Goal: Task Accomplishment & Management: Complete application form

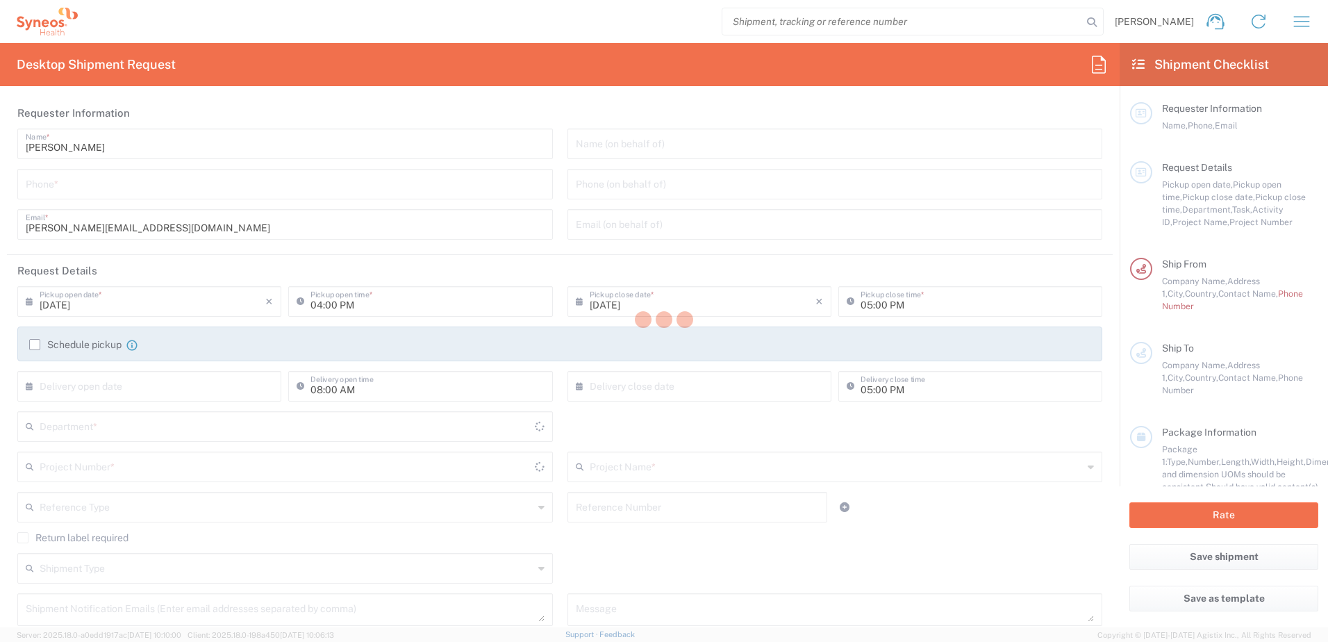
type input "8480"
type input "[GEOGRAPHIC_DATA]"
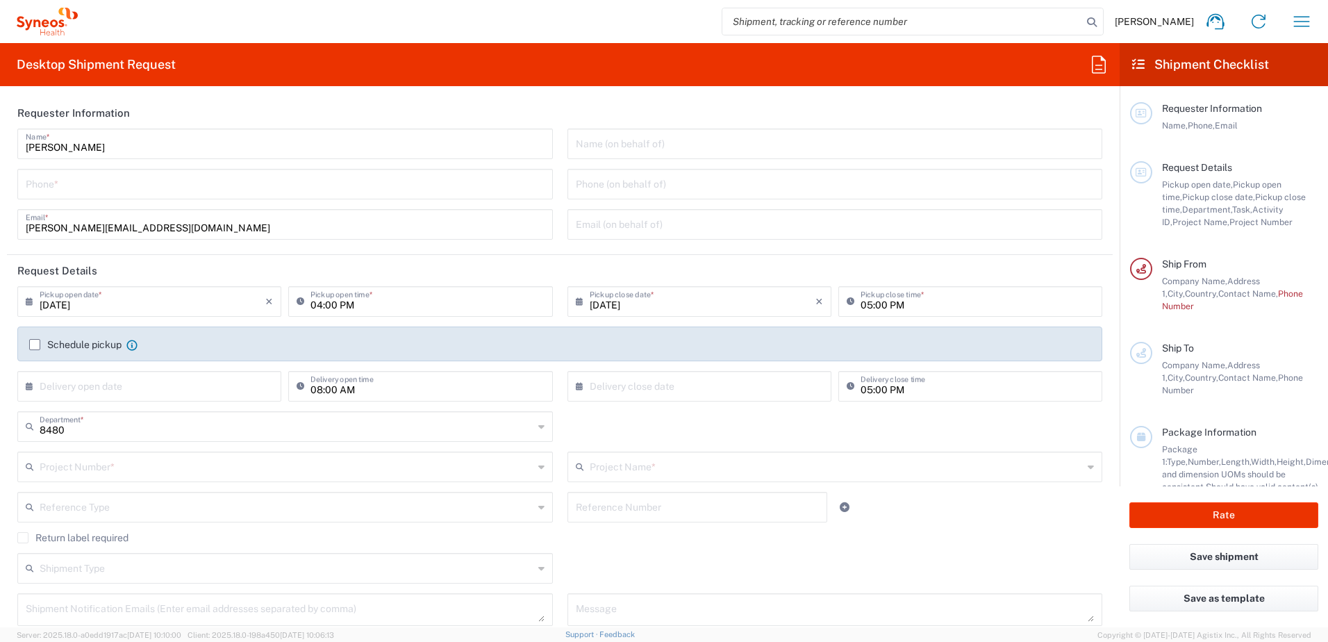
type input "Syneos Health d.o.o. [GEOGRAPHIC_DATA]-[GEOGRAPHIC_DATA]"
click at [1296, 26] on icon "button" at bounding box center [1301, 21] width 22 height 22
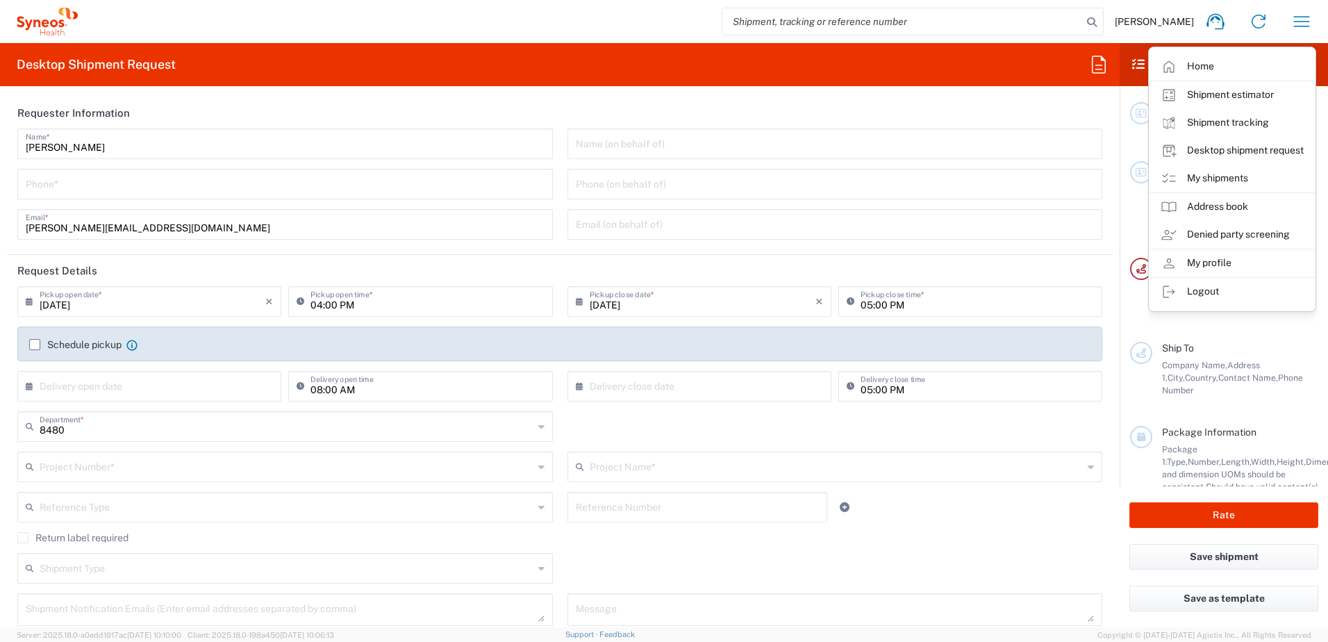
click at [1232, 178] on link "My shipments" at bounding box center [1231, 179] width 165 height 28
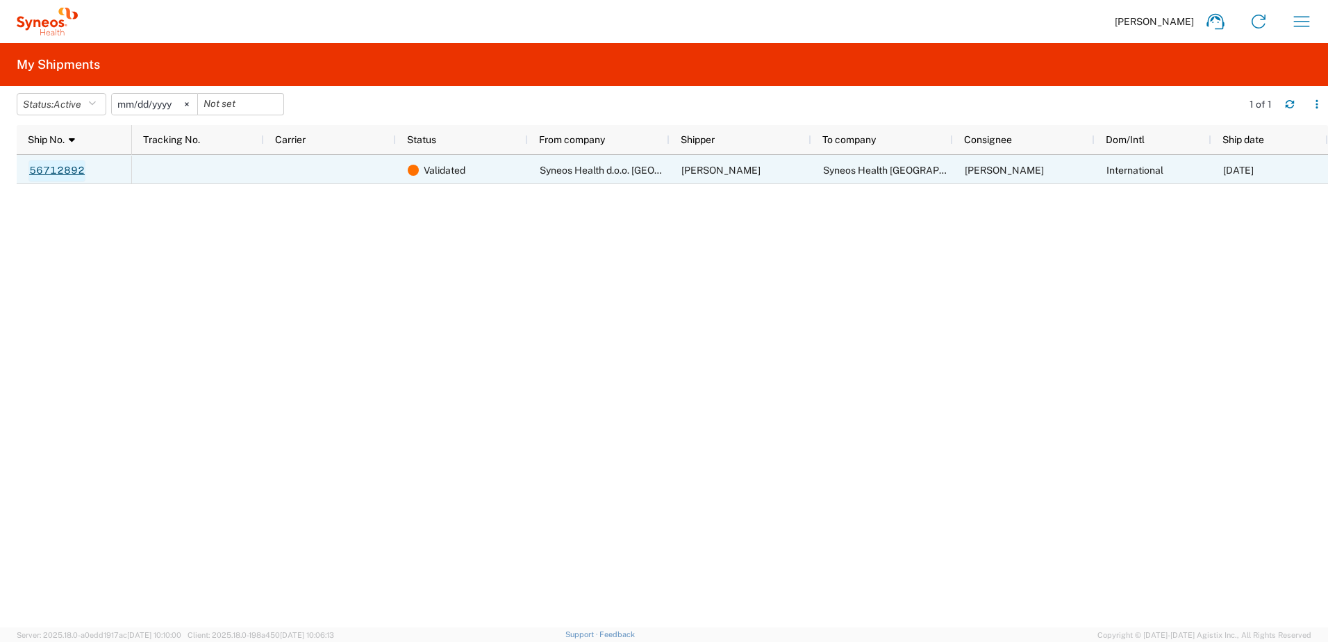
click at [58, 164] on link "56712892" at bounding box center [56, 171] width 57 height 22
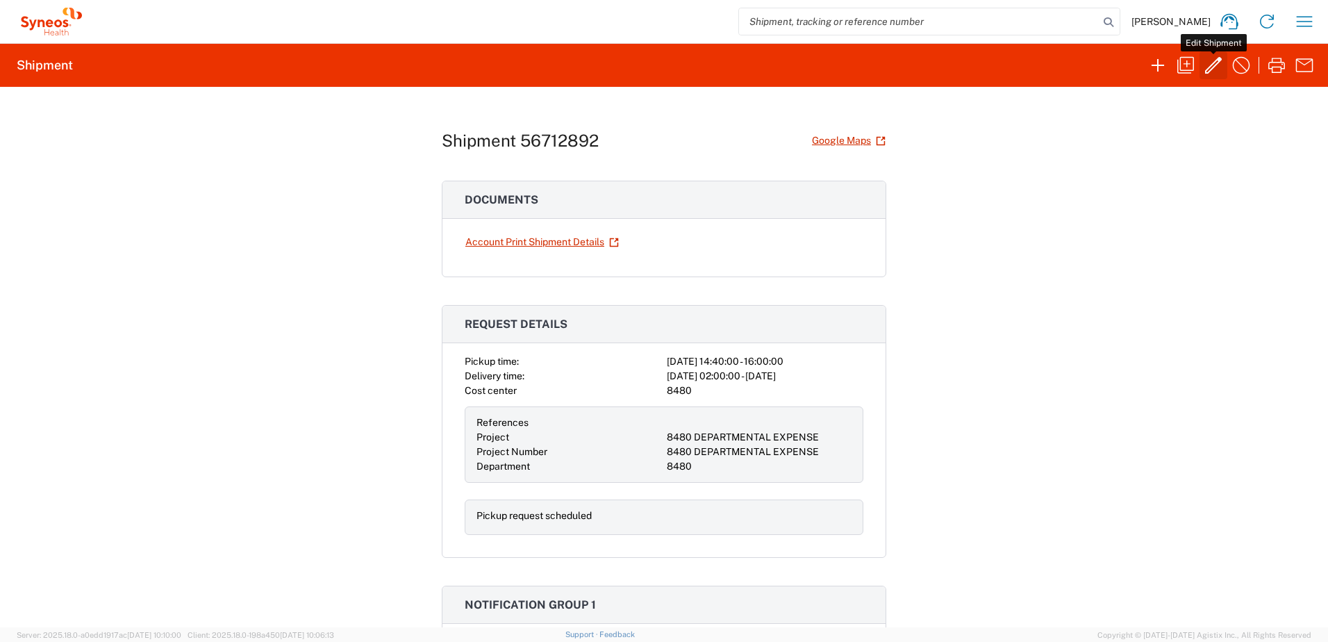
click at [1199, 65] on button "button" at bounding box center [1213, 65] width 28 height 28
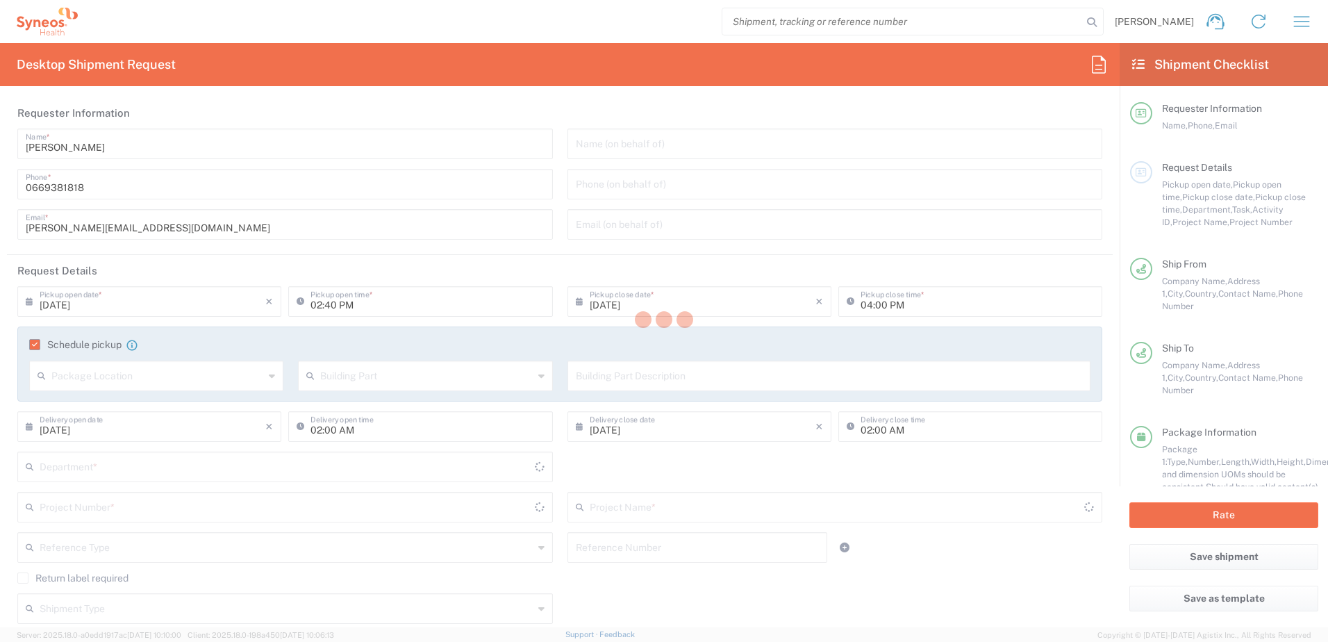
type input "8480"
type input "8480 DEPARTMENTAL EXPENSE"
type input "Envelope"
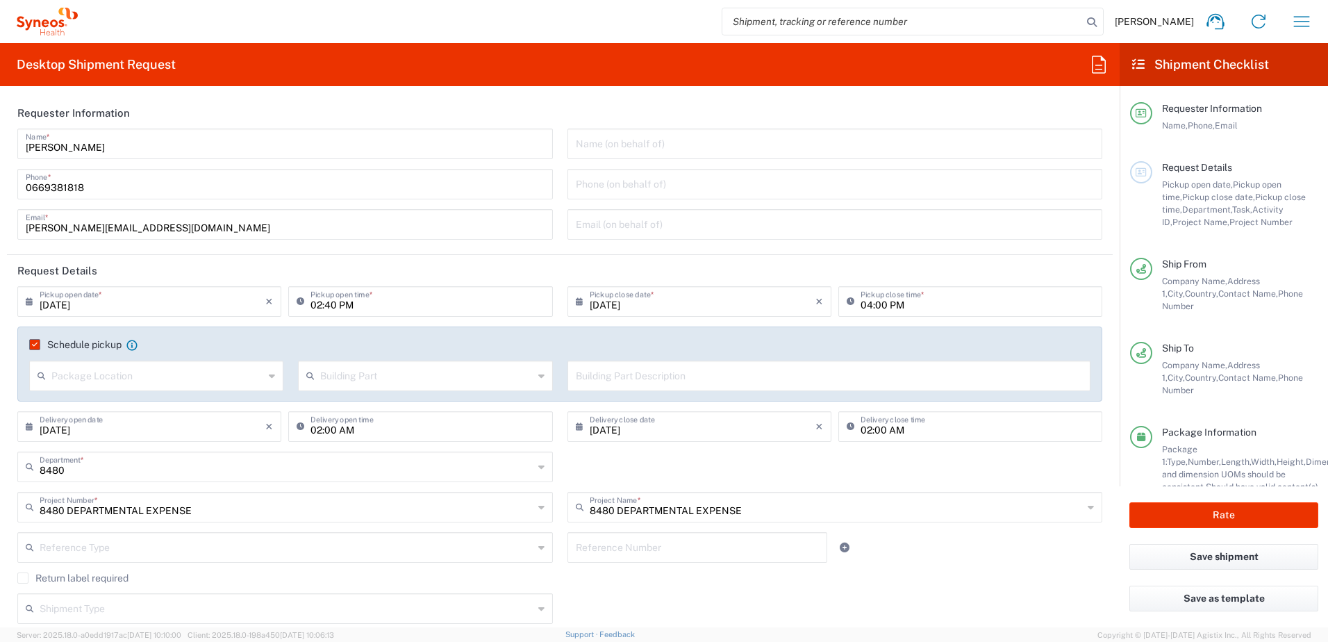
click at [24, 303] on div "[DATE] × Pickup open date *" at bounding box center [149, 301] width 264 height 31
click at [31, 299] on icon at bounding box center [33, 301] width 14 height 22
click at [184, 365] on span "5" at bounding box center [192, 367] width 19 height 19
type input "[DATE]"
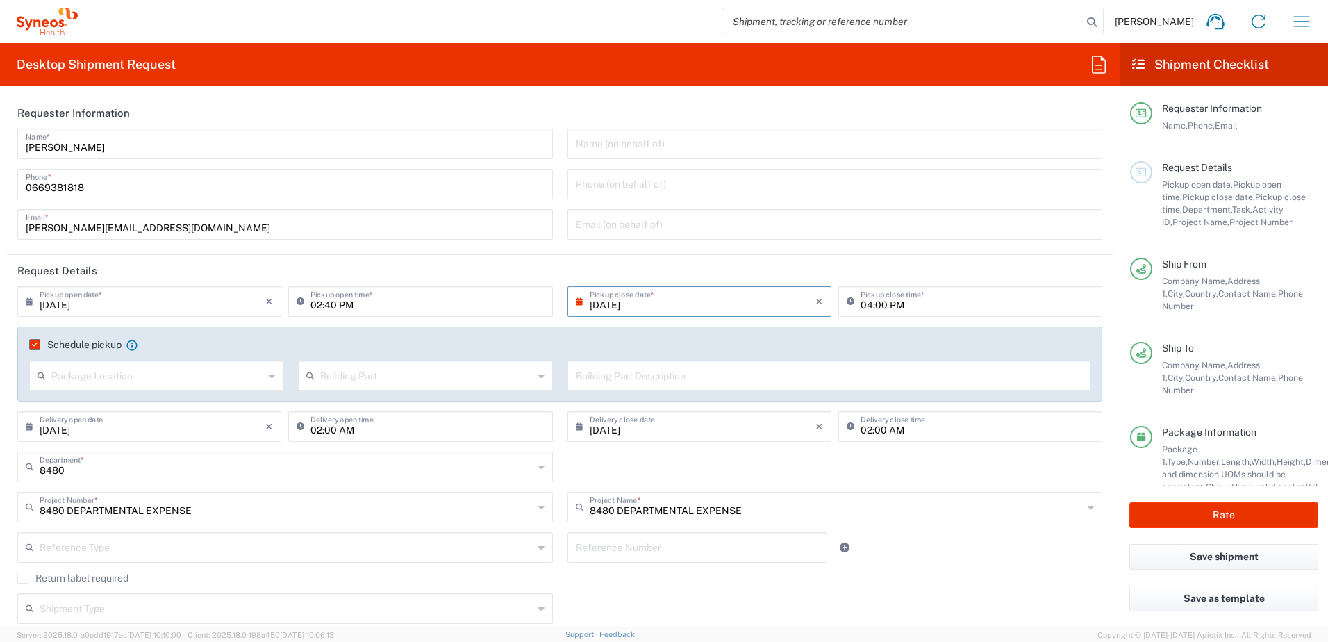
click at [297, 299] on icon at bounding box center [303, 301] width 14 height 22
click at [300, 301] on icon at bounding box center [303, 301] width 14 height 22
click at [379, 298] on input "02:40 PM" at bounding box center [426, 300] width 233 height 24
click at [392, 300] on input "02:40 PM" at bounding box center [426, 300] width 233 height 24
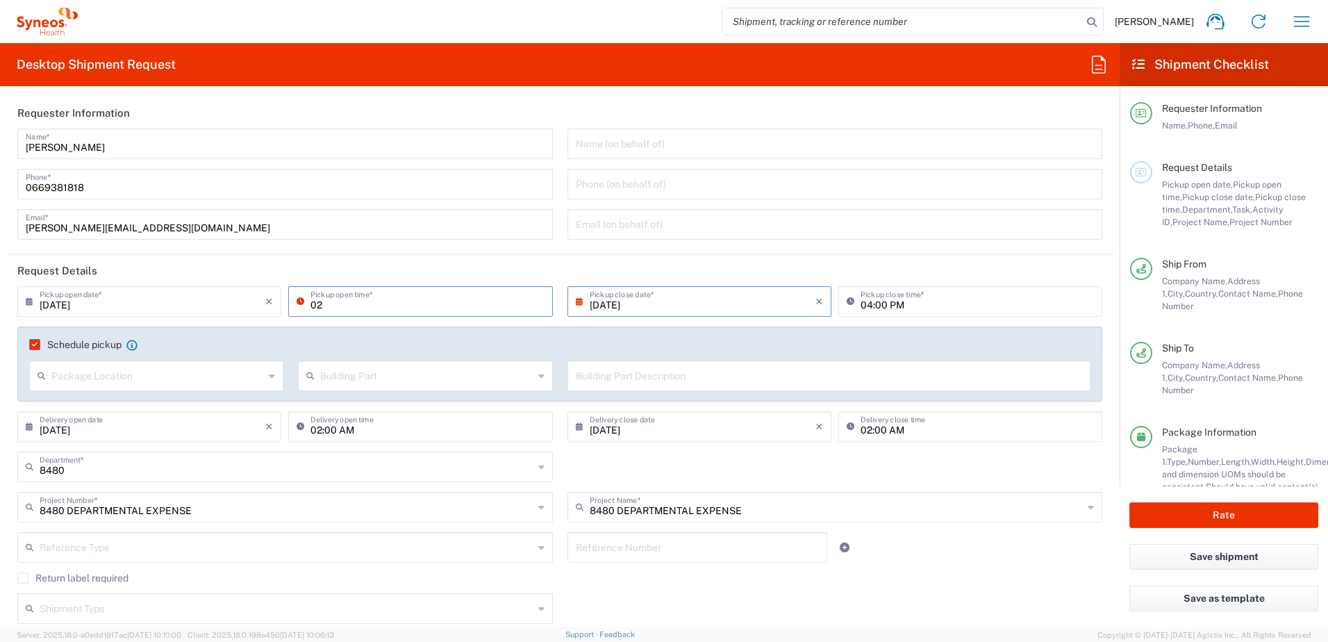
type input "0"
type input "09:00 AM"
click at [905, 307] on input "04:00 PM" at bounding box center [976, 300] width 233 height 24
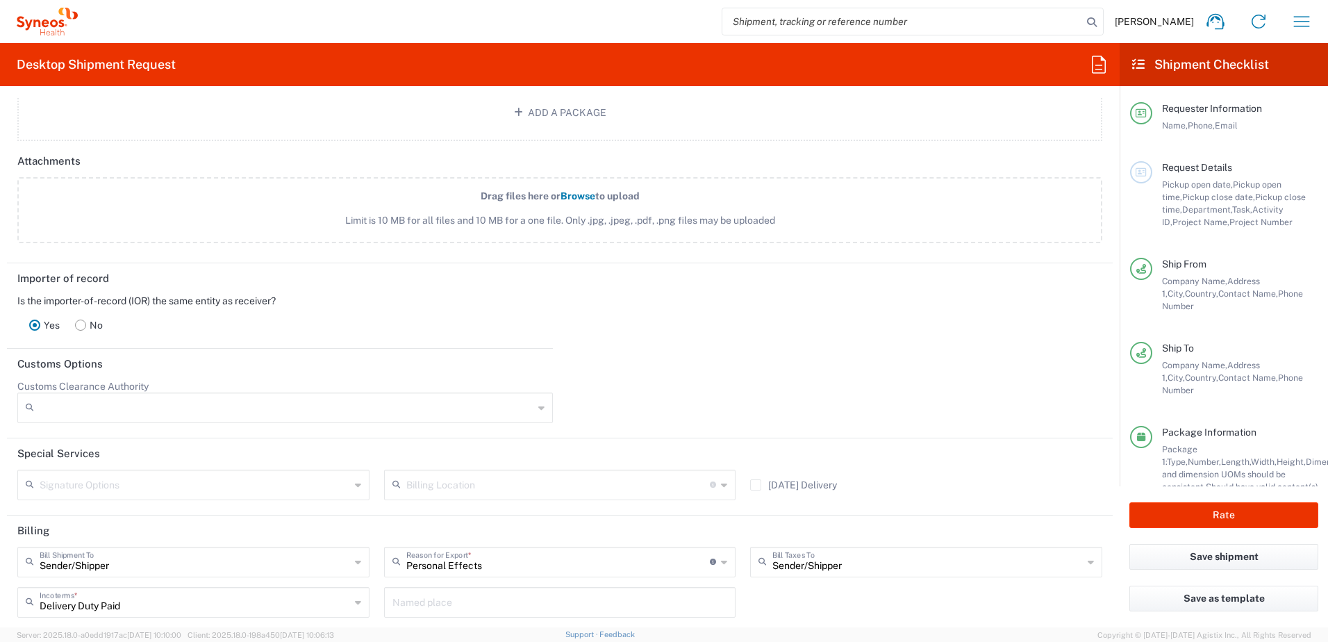
scroll to position [1805, 0]
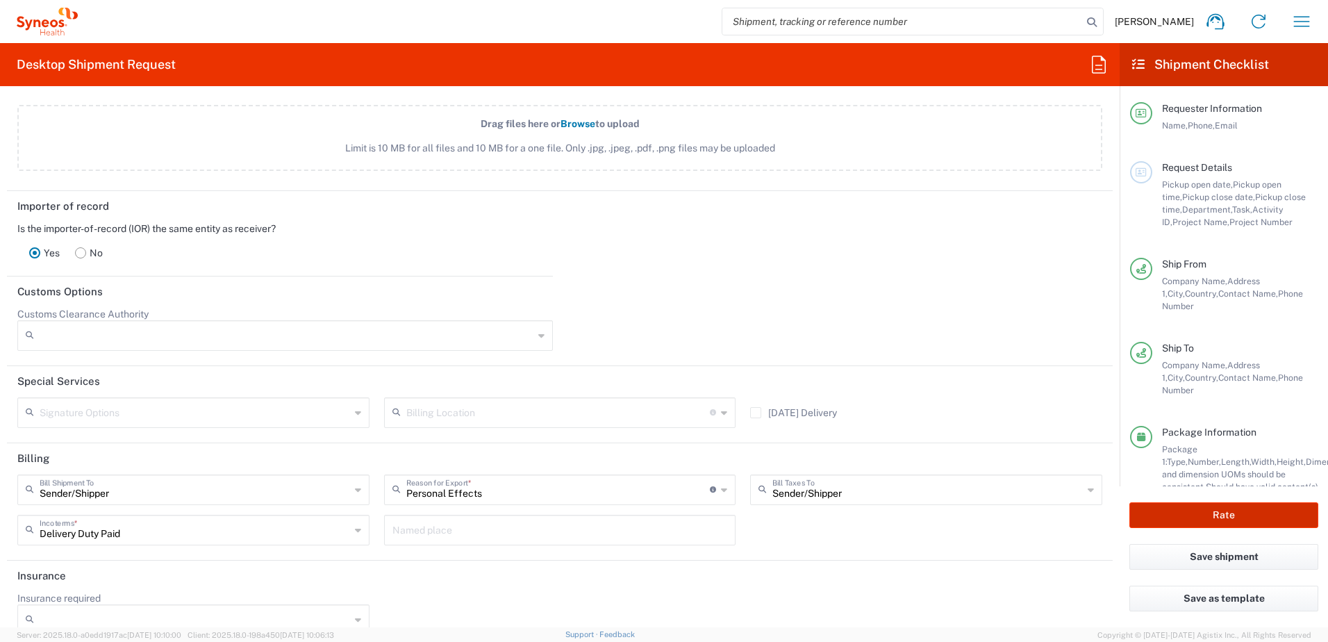
click at [1236, 514] on button "Rate" at bounding box center [1223, 515] width 189 height 26
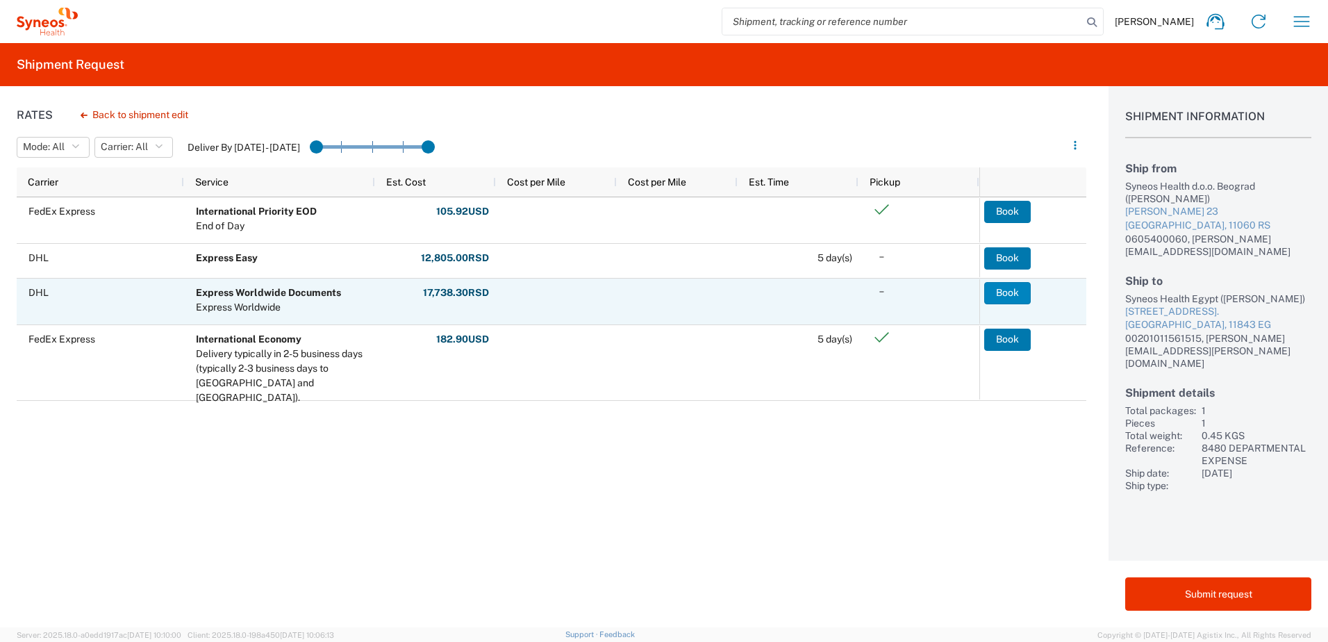
click at [1007, 286] on button "Book" at bounding box center [1007, 293] width 47 height 22
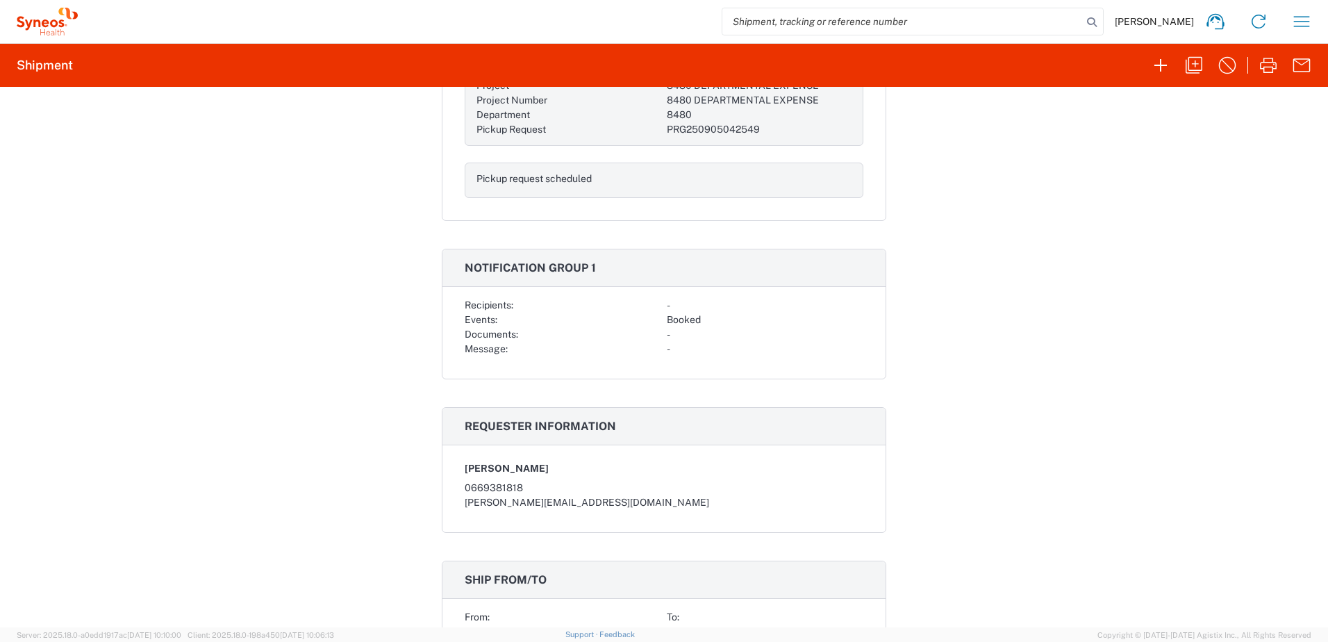
scroll to position [555, 0]
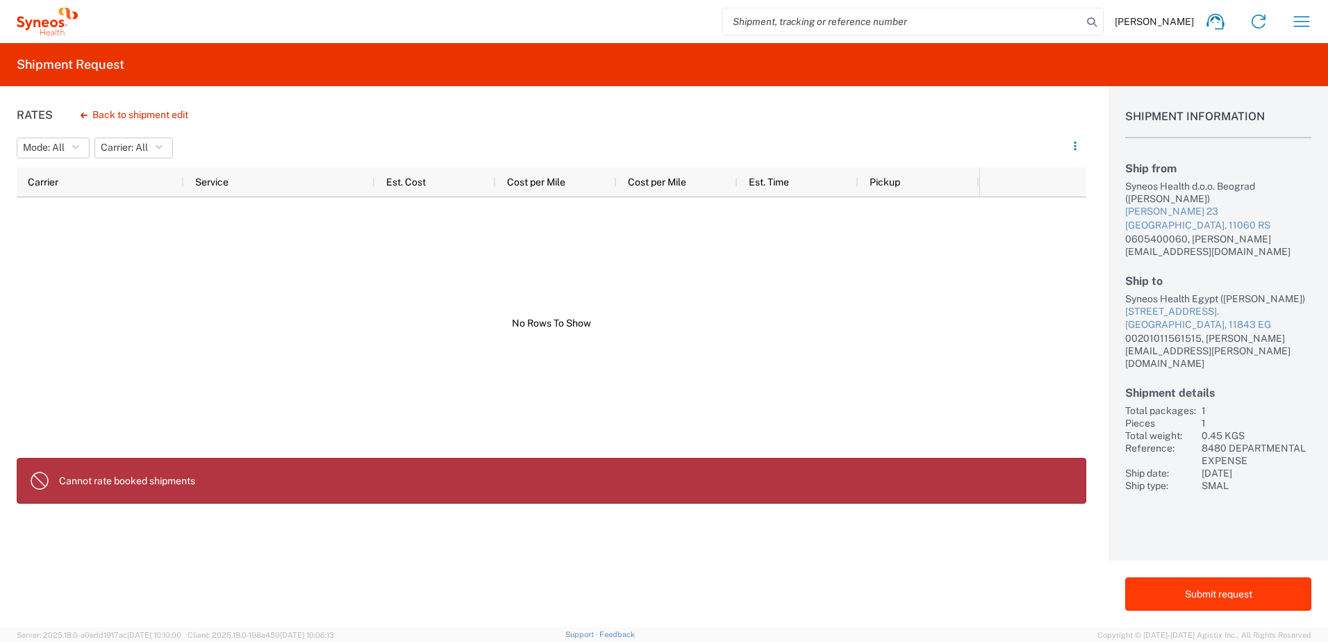
click at [1157, 600] on button "Submit request" at bounding box center [1218, 593] width 186 height 33
